Goal: Check status: Check status

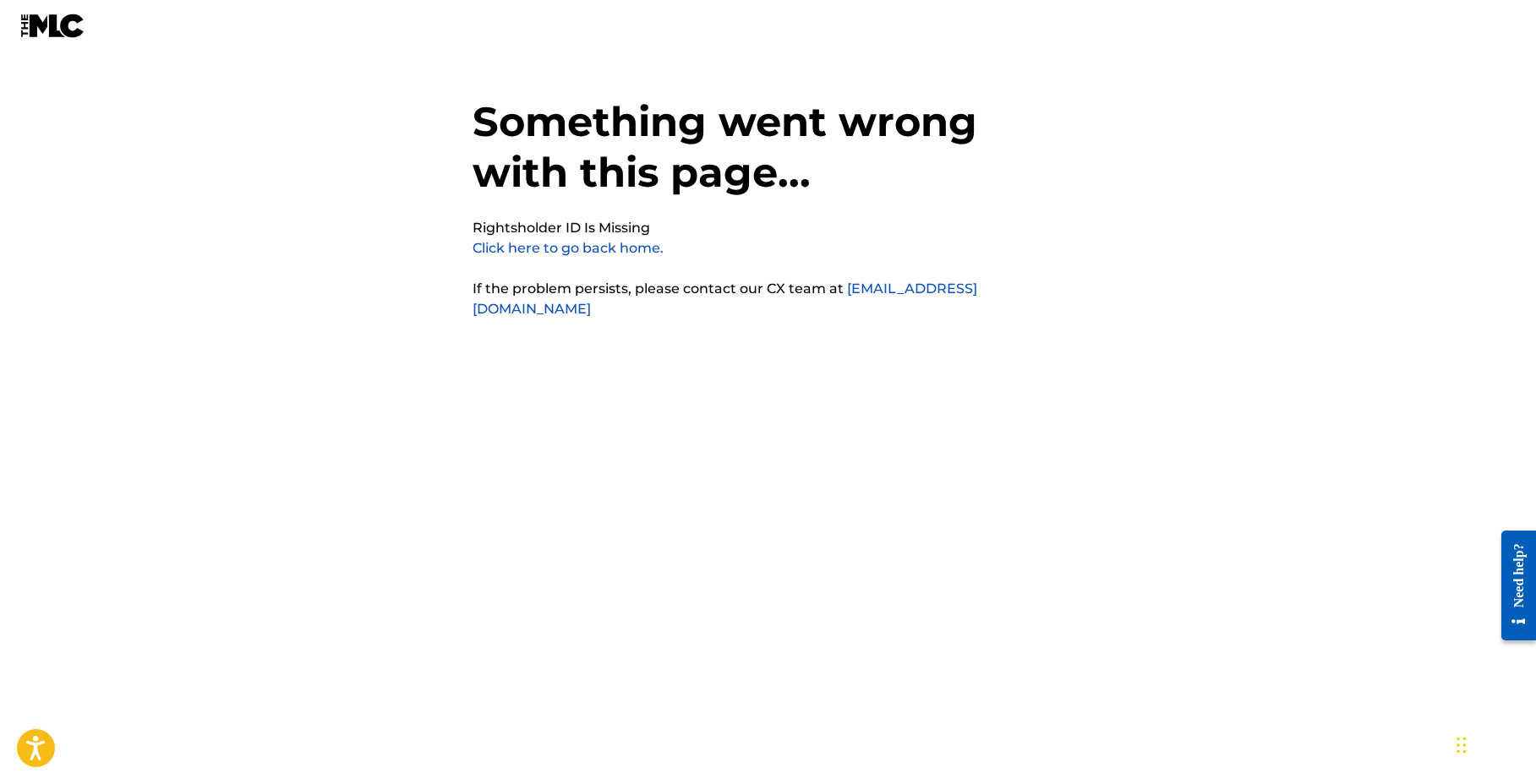
click at [570, 248] on link "Click here to go back home." at bounding box center [568, 247] width 191 height 16
